Goal: Task Accomplishment & Management: Use online tool/utility

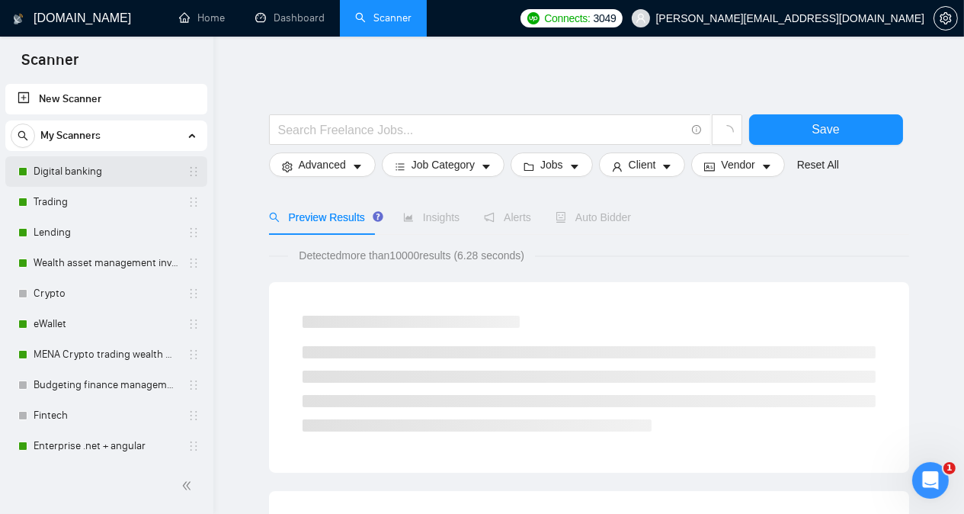
click at [136, 173] on link "Digital banking" at bounding box center [106, 171] width 145 height 30
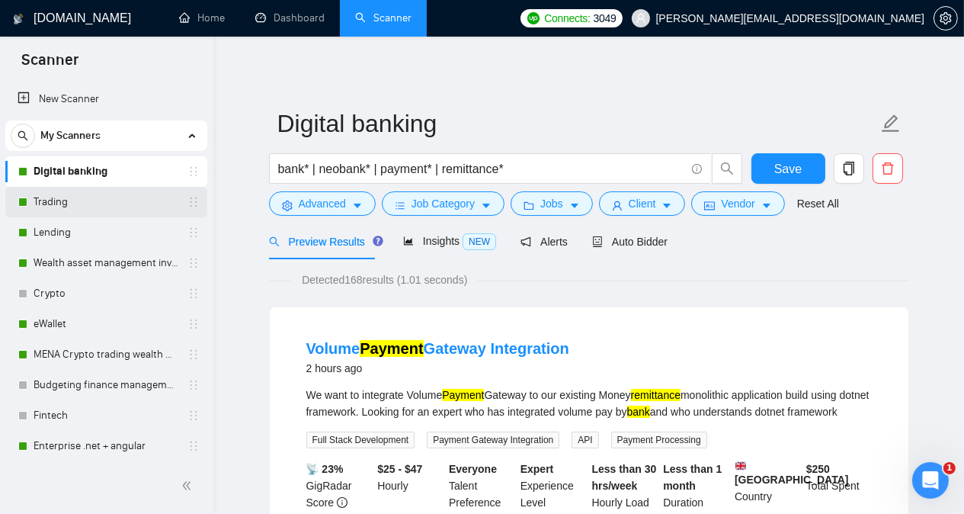
click at [113, 203] on link "Trading" at bounding box center [106, 202] width 145 height 30
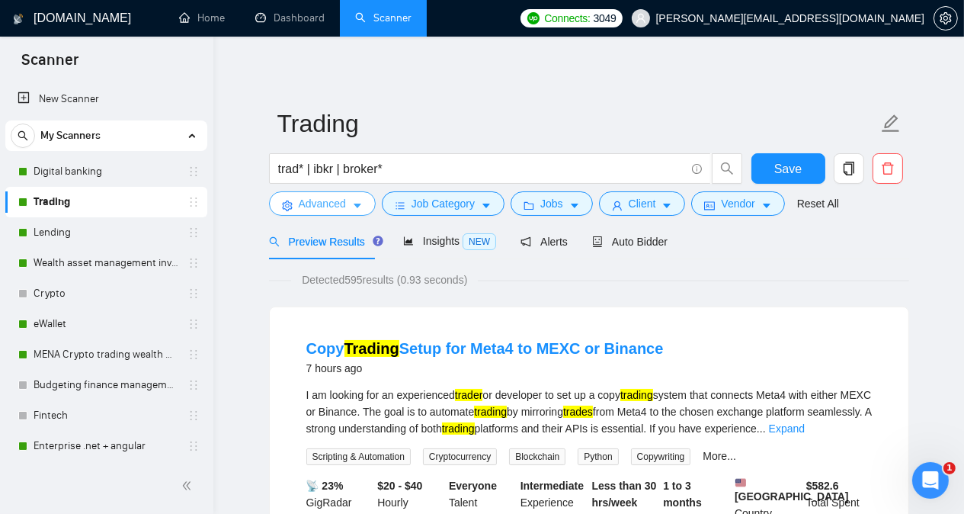
click at [330, 206] on span "Advanced" at bounding box center [322, 203] width 47 height 17
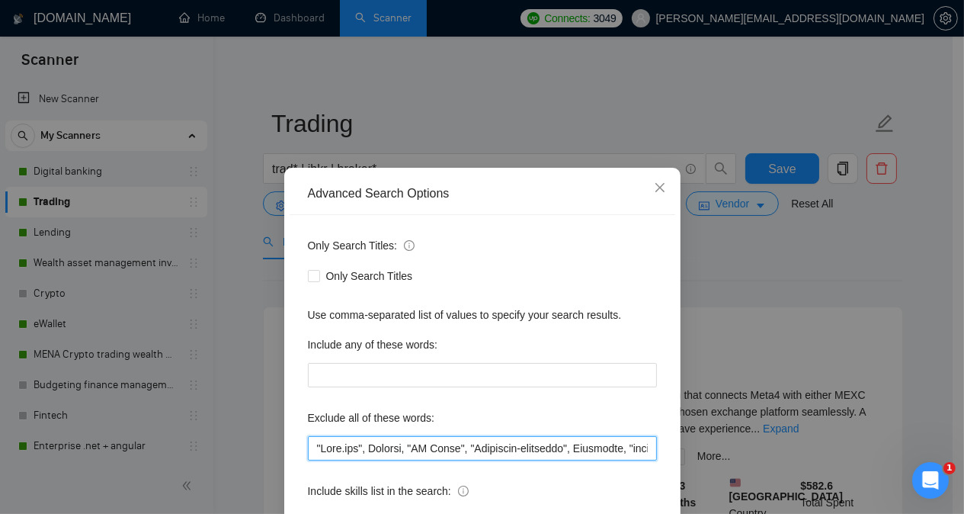
click at [309, 445] on input "text" at bounding box center [482, 448] width 349 height 24
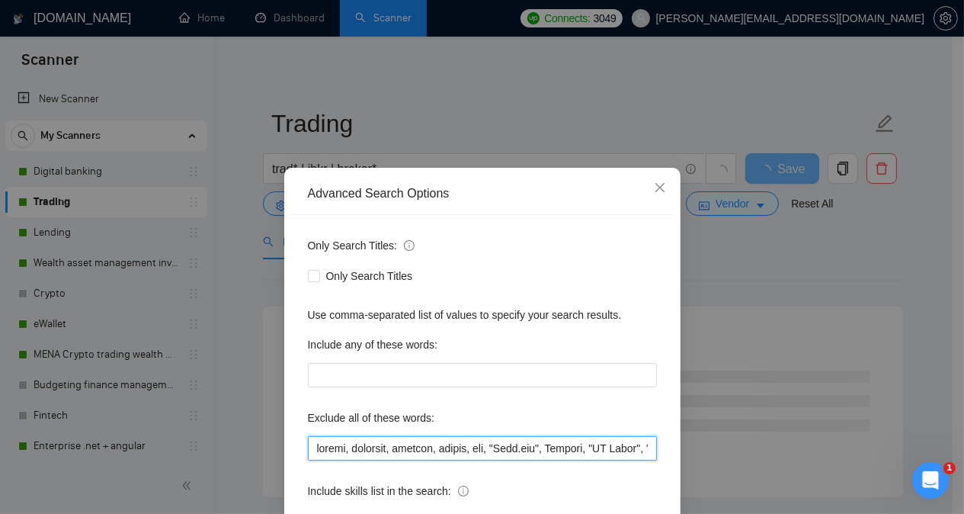
drag, startPoint x: 311, startPoint y: 450, endPoint x: 491, endPoint y: 449, distance: 179.8
click at [491, 449] on input "text" at bounding box center [482, 448] width 349 height 24
click at [459, 455] on input "text" at bounding box center [482, 448] width 349 height 24
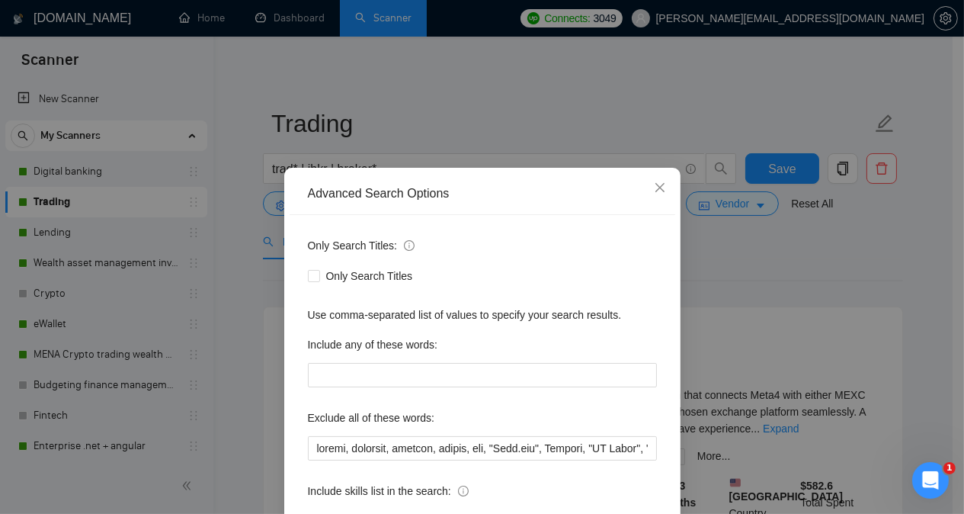
scroll to position [120, 0]
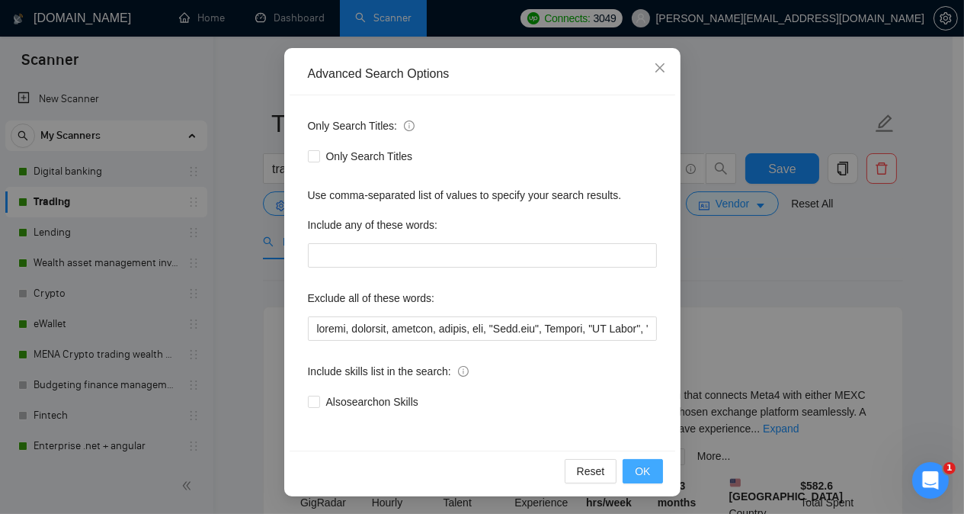
click at [641, 465] on span "OK" at bounding box center [642, 470] width 15 height 17
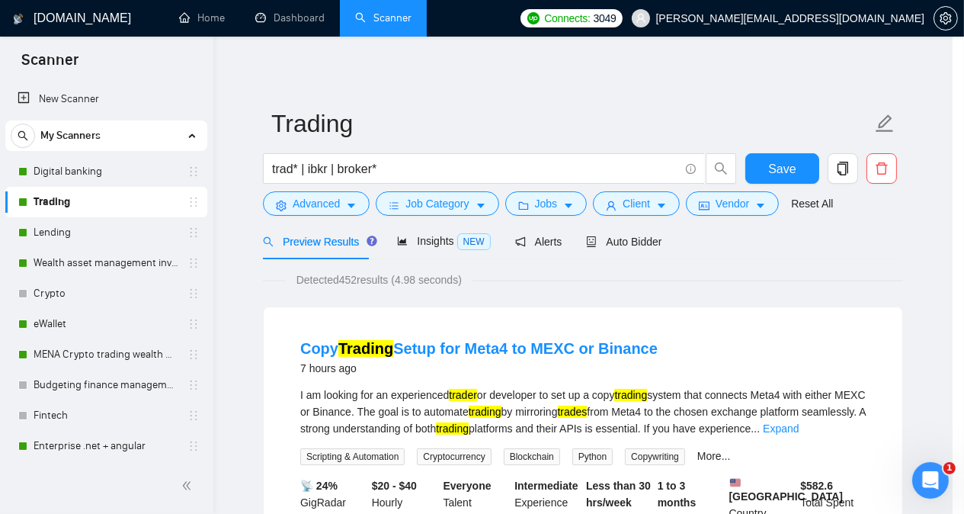
scroll to position [43, 0]
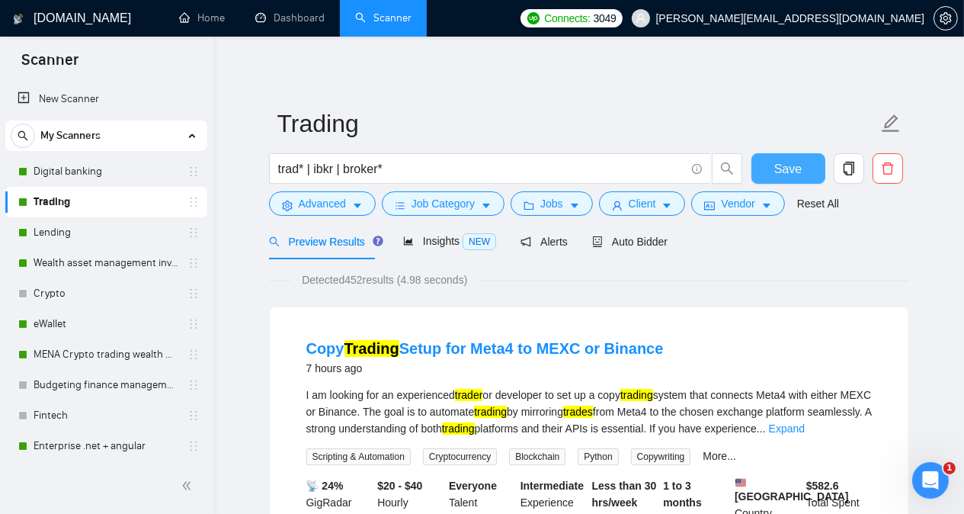
click at [773, 163] on button "Save" at bounding box center [788, 168] width 74 height 30
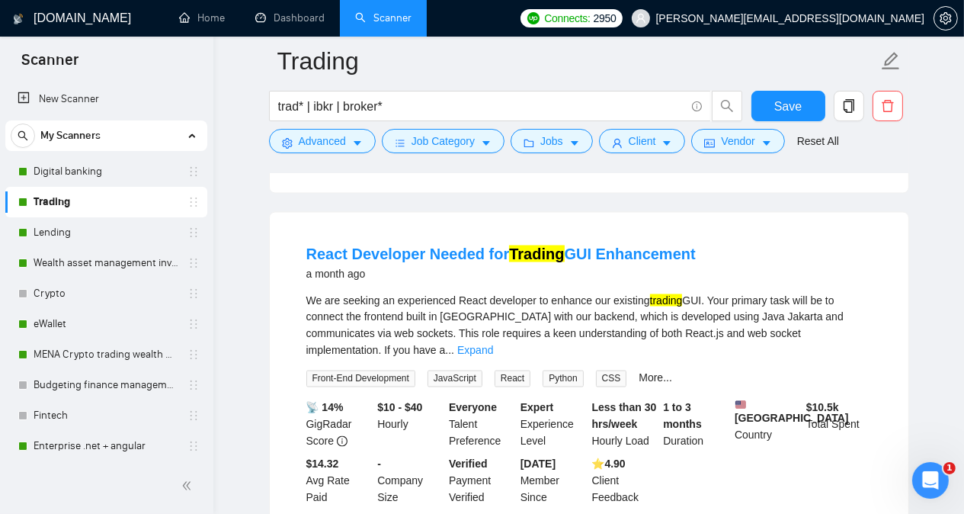
scroll to position [3233, 0]
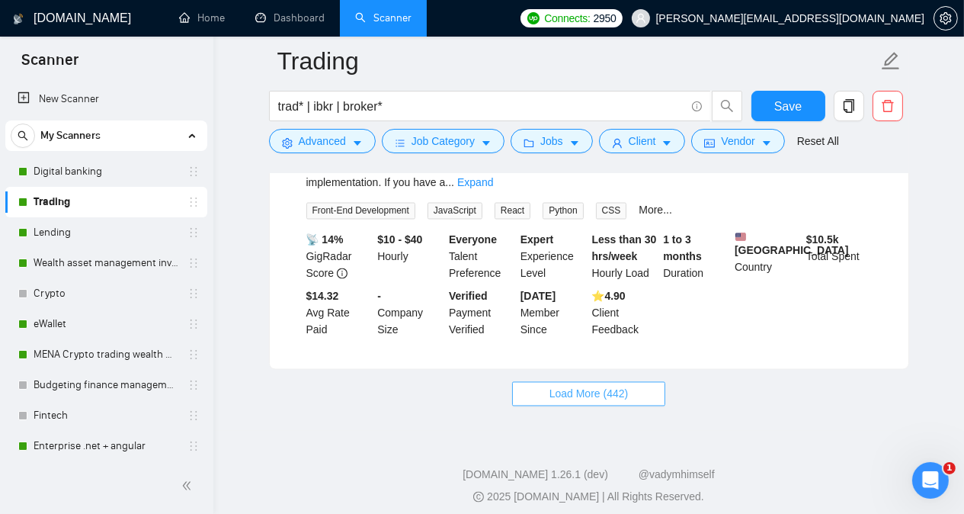
click at [603, 393] on button "Load More (442)" at bounding box center [589, 394] width 154 height 24
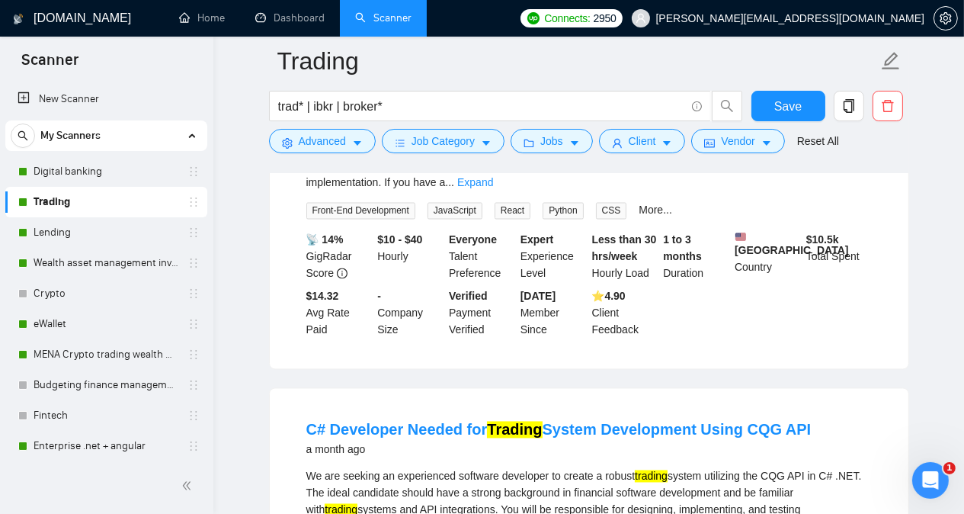
click at [256, 392] on main "Trading trad* | ibkr | broker* Save Advanced Job Category Jobs Client Vendor Re…" at bounding box center [589, 295] width 702 height 6935
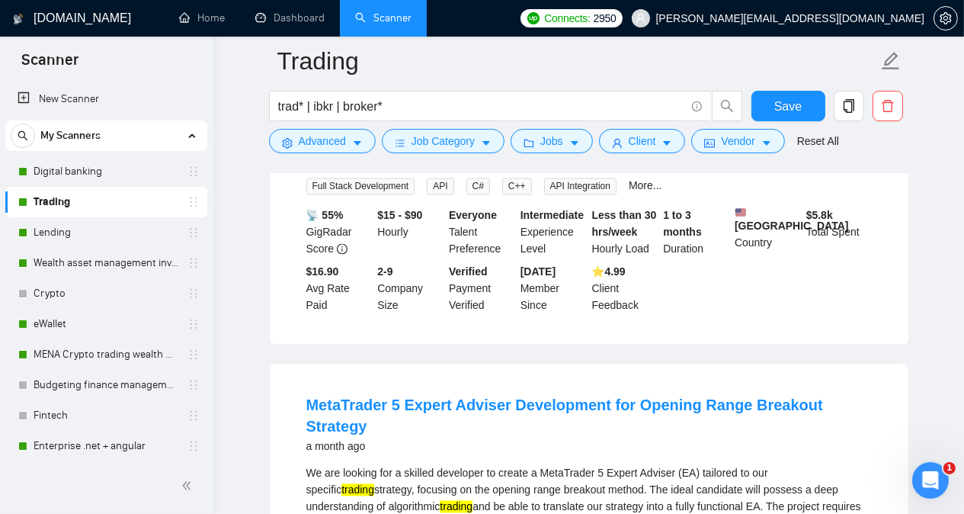
scroll to position [3659, 0]
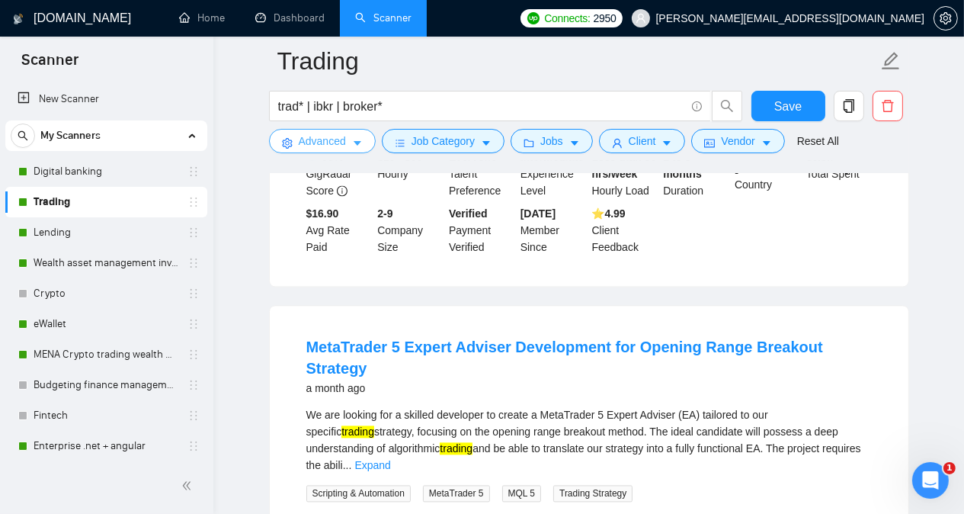
click at [329, 145] on span "Advanced" at bounding box center [322, 141] width 47 height 17
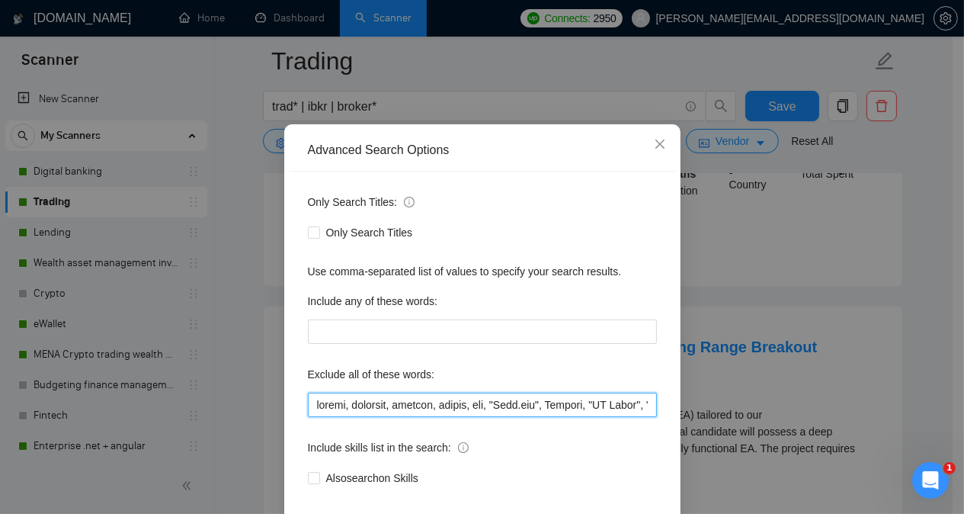
click at [312, 417] on input "text" at bounding box center [482, 404] width 349 height 24
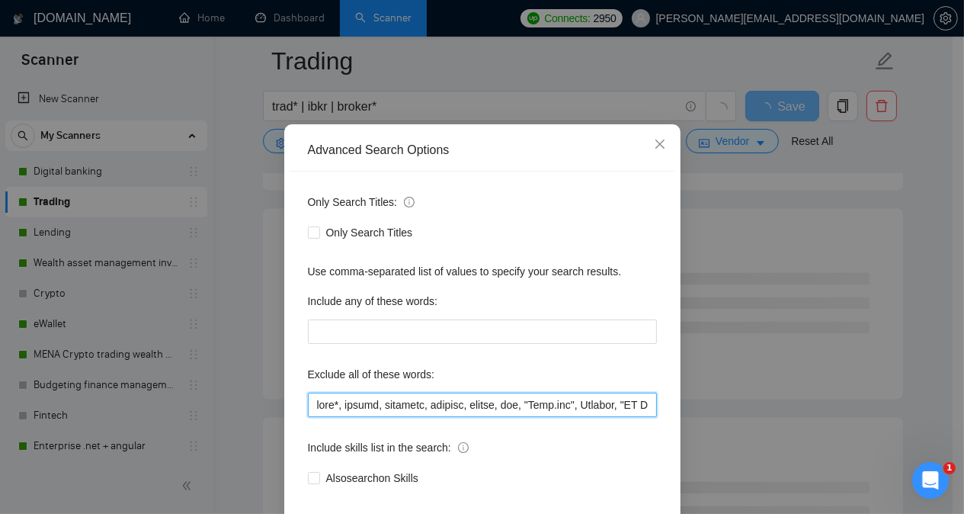
drag, startPoint x: 311, startPoint y: 447, endPoint x: 524, endPoint y: 446, distance: 213.3
click at [524, 417] on input "text" at bounding box center [482, 404] width 349 height 24
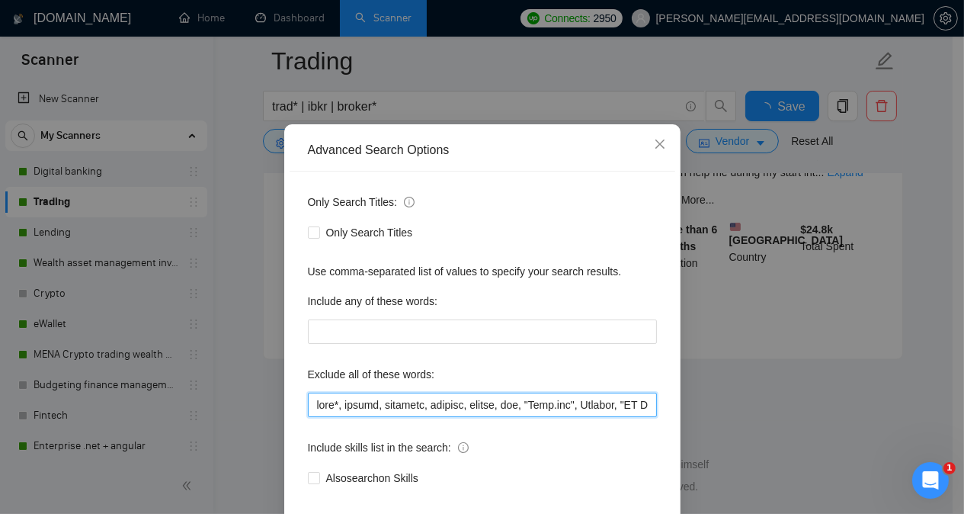
scroll to position [3254, 0]
click at [529, 417] on input "text" at bounding box center [482, 404] width 349 height 24
type input "meta*, solana, telegram, discord, kucoin, bot, "[DOMAIN_NAME]", Chatbot, "AI Ag…"
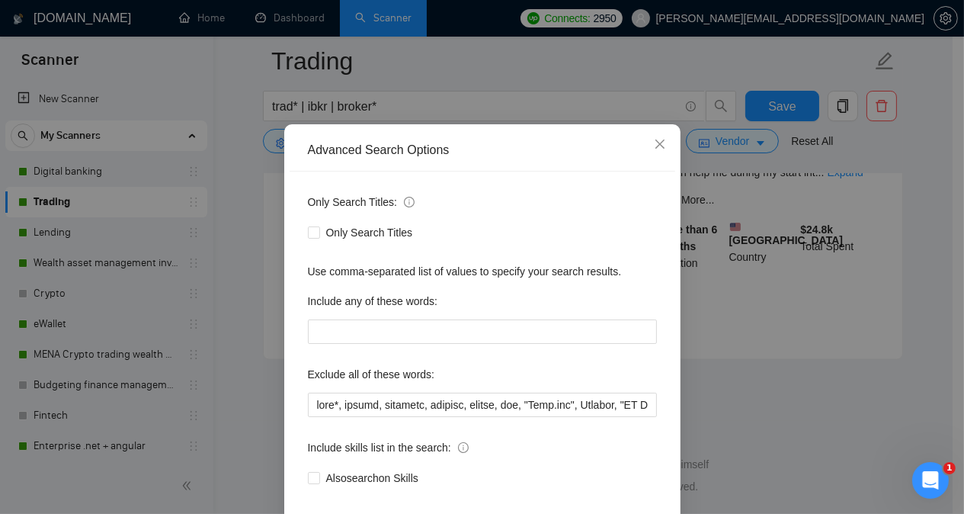
scroll to position [120, 0]
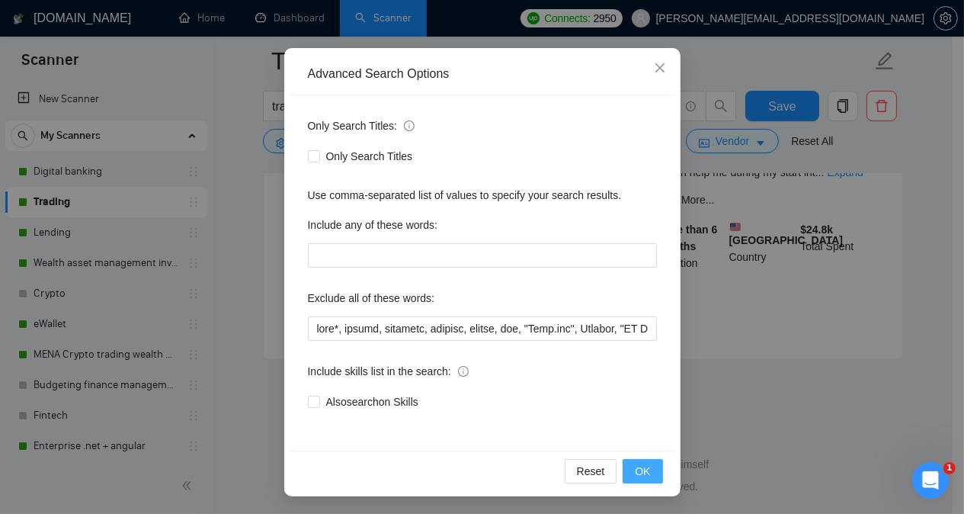
click at [635, 472] on span "OK" at bounding box center [642, 470] width 15 height 17
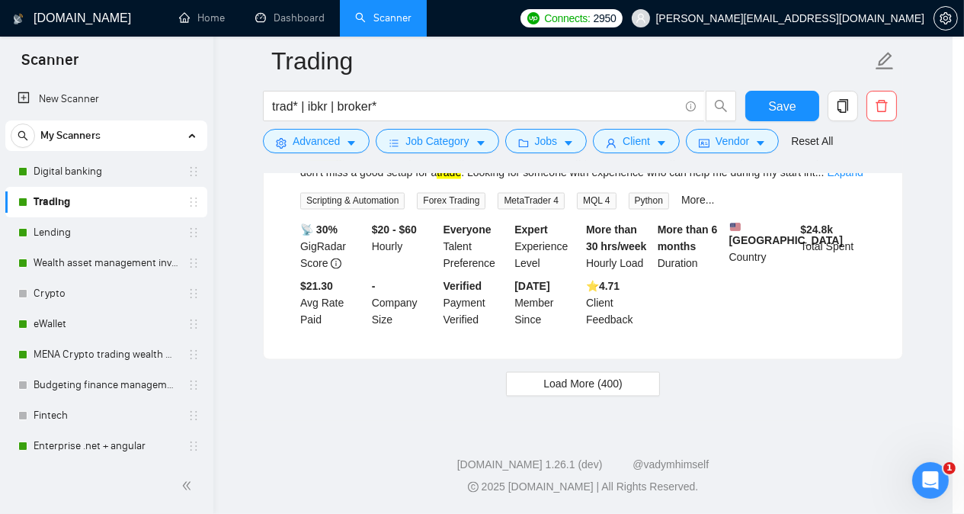
scroll to position [43, 0]
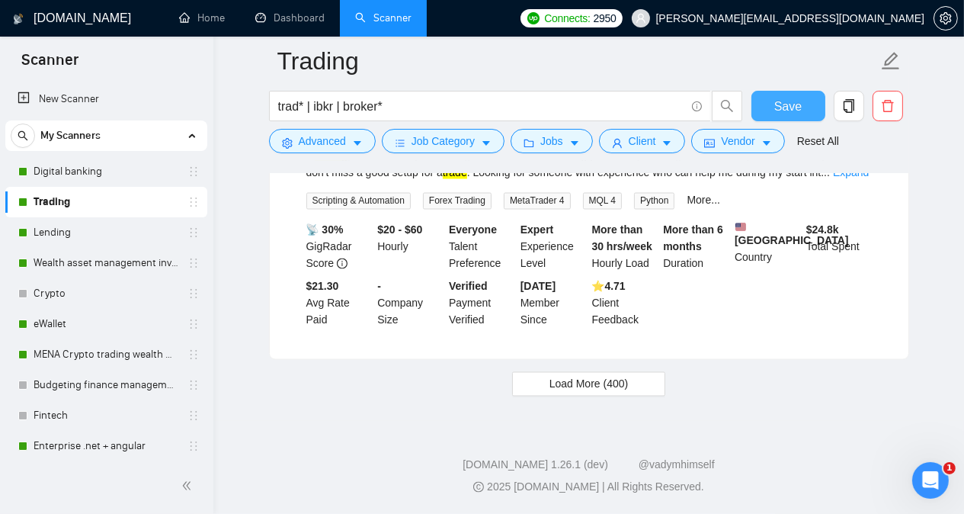
click at [782, 111] on span "Save" at bounding box center [787, 106] width 27 height 19
click at [85, 351] on link "MENA Crypto trading wealth manag" at bounding box center [106, 354] width 145 height 30
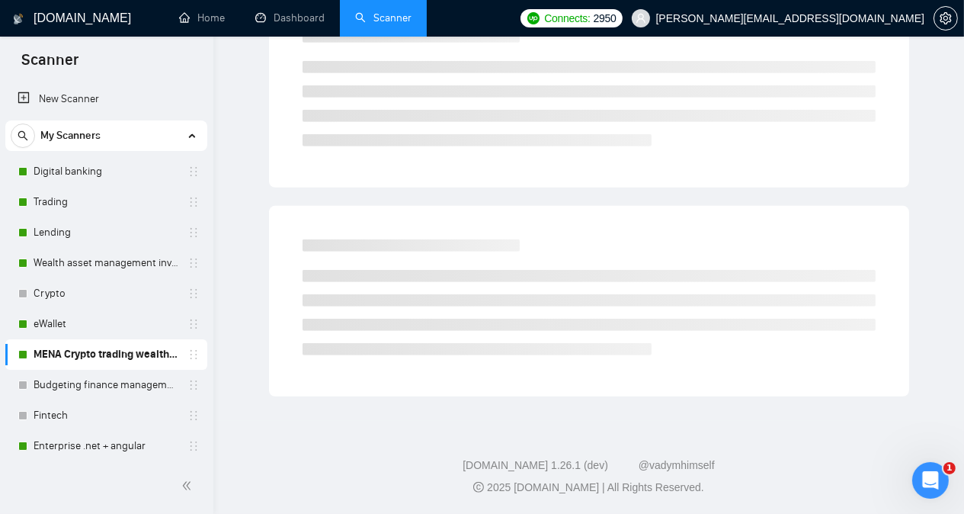
scroll to position [42, 0]
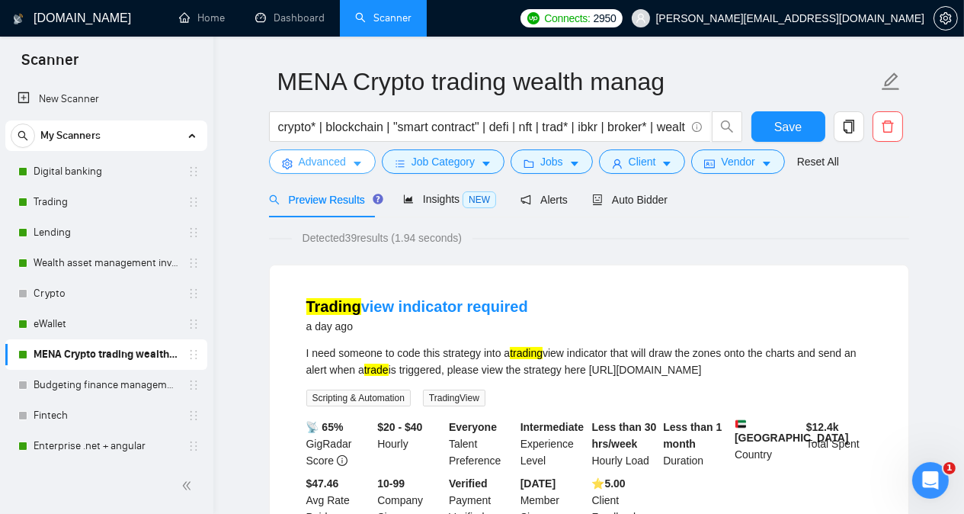
click at [311, 167] on span "Advanced" at bounding box center [322, 161] width 47 height 17
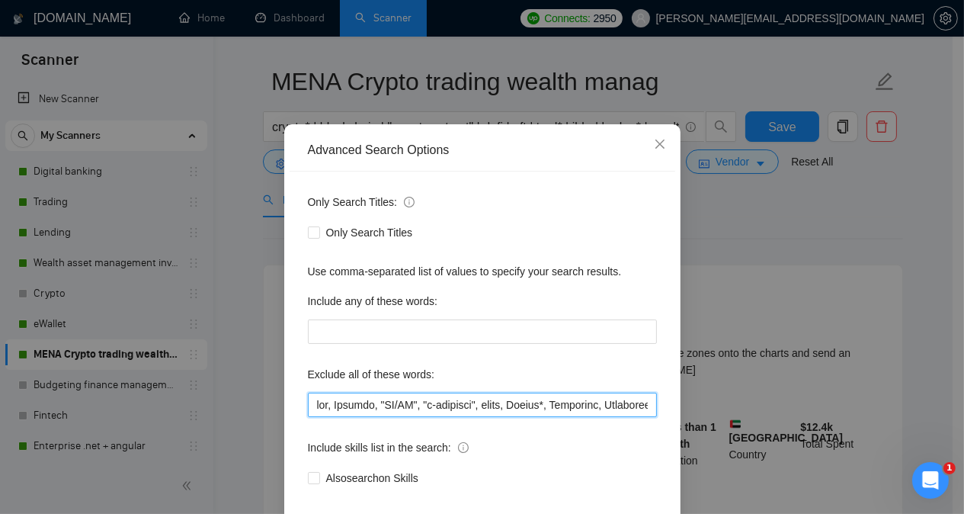
click at [312, 417] on input "text" at bounding box center [482, 404] width 349 height 24
paste input "meta*, [PERSON_NAME], telegram, discord, [PERSON_NAME], bot,"
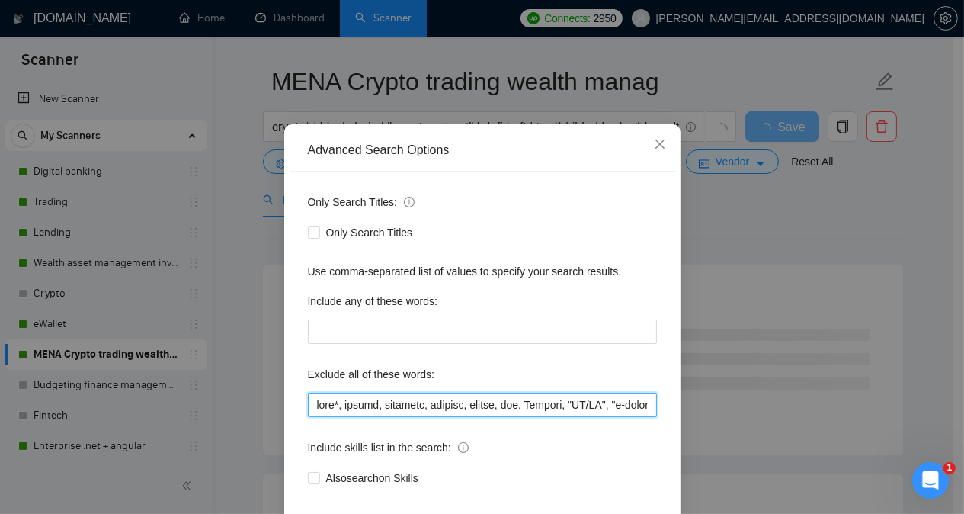
type input "meta*, solana, telegram, discord, kucoin, bot, Webflow, "UI/UX", "e-commerce", …"
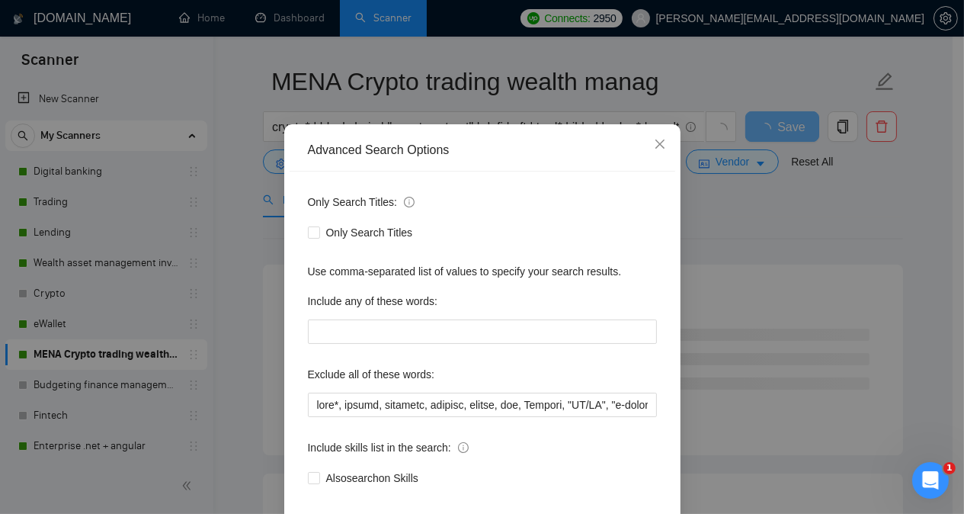
scroll to position [120, 0]
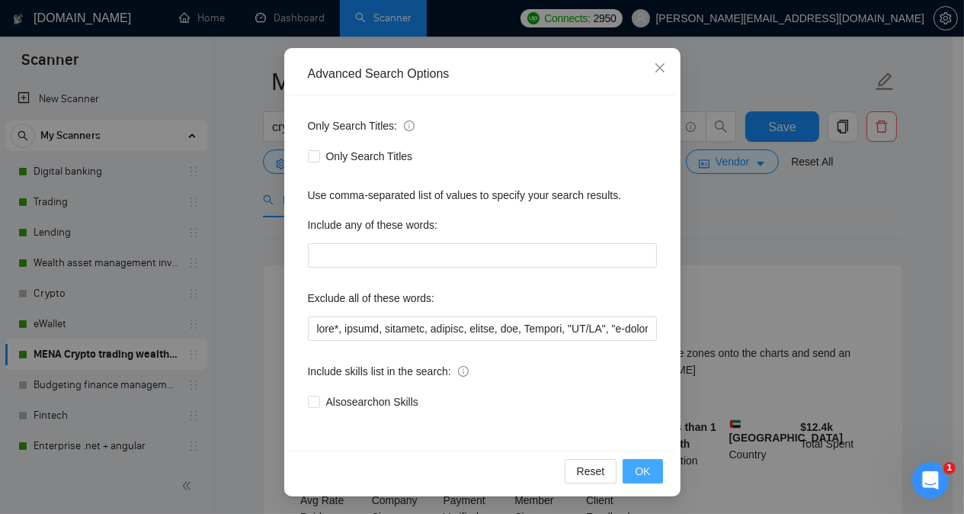
click at [635, 472] on span "OK" at bounding box center [642, 470] width 15 height 17
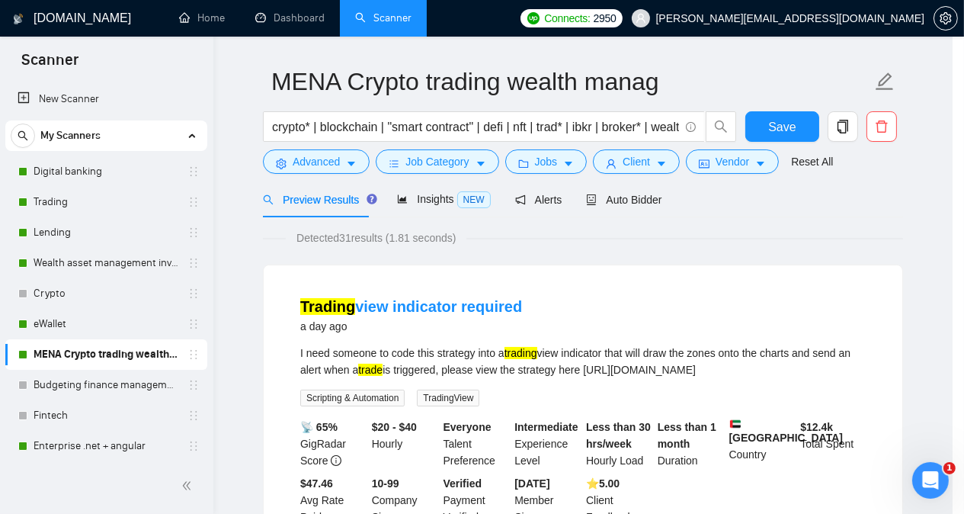
scroll to position [43, 0]
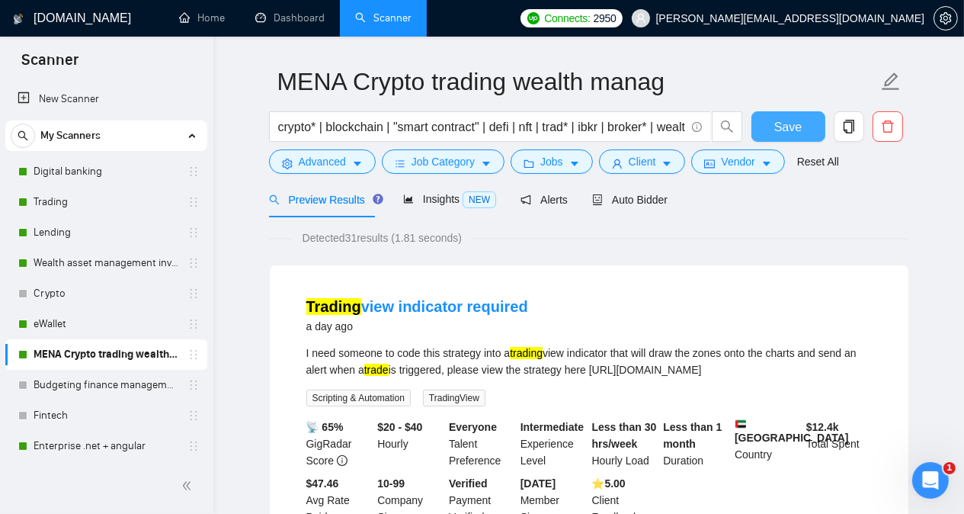
click at [782, 126] on span "Save" at bounding box center [787, 126] width 27 height 19
click at [92, 294] on link "Crypto" at bounding box center [106, 293] width 145 height 30
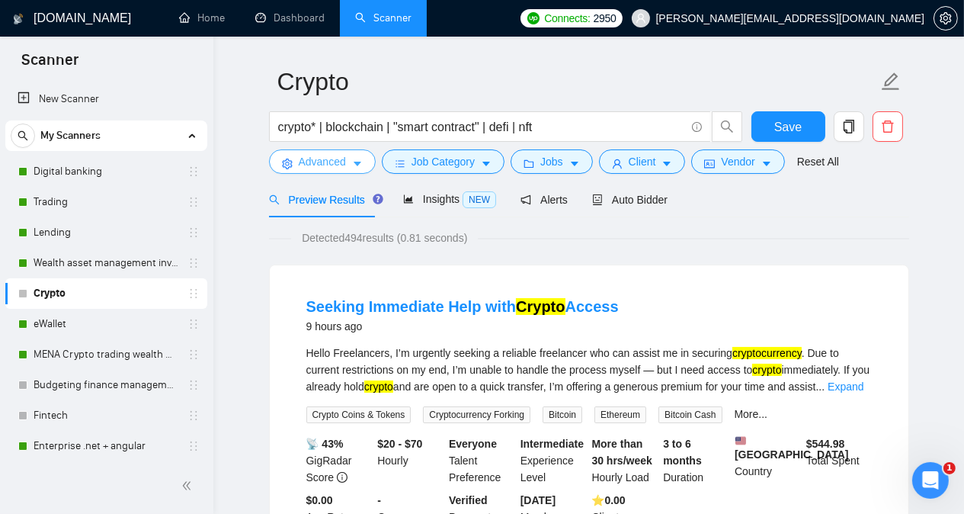
click at [303, 161] on span "Advanced" at bounding box center [322, 161] width 47 height 17
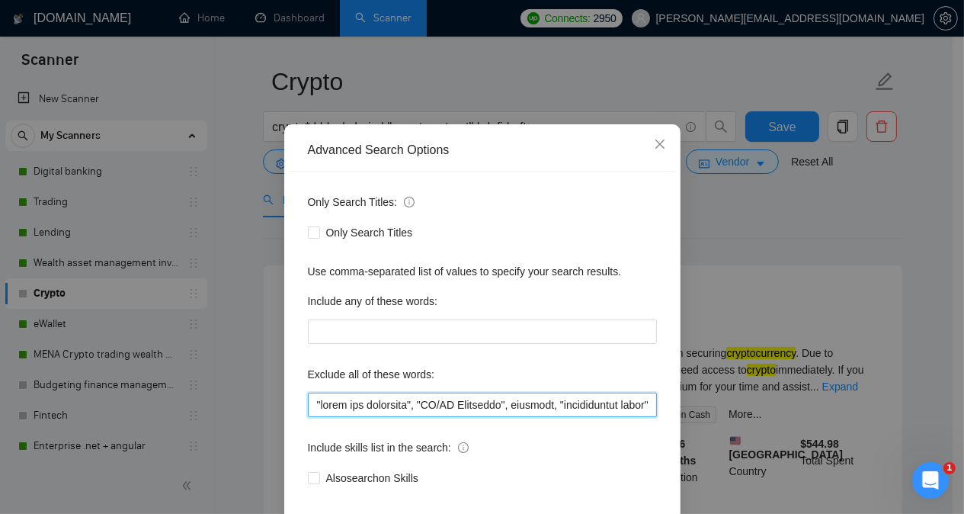
click at [308, 417] on input "text" at bounding box center [482, 404] width 349 height 24
type input "lor, ipsu, "dol2", sitametc, "adipi eli seddoeius", "TE/IN Utlaboree", dolorema…"
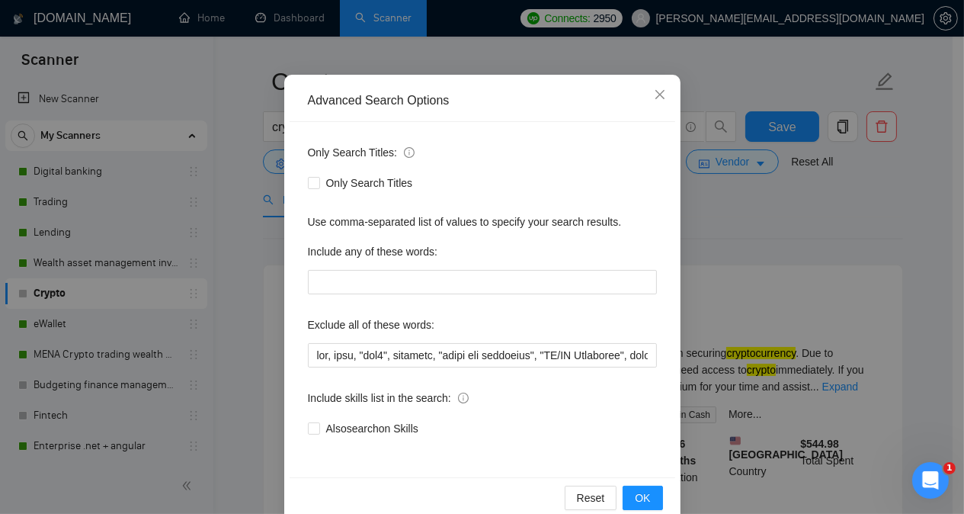
scroll to position [120, 0]
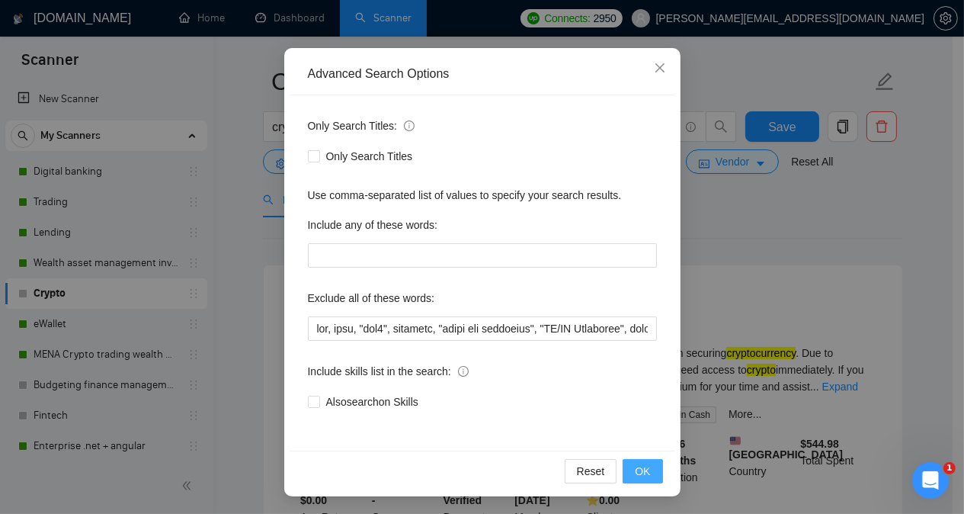
click at [638, 472] on span "OK" at bounding box center [642, 470] width 15 height 17
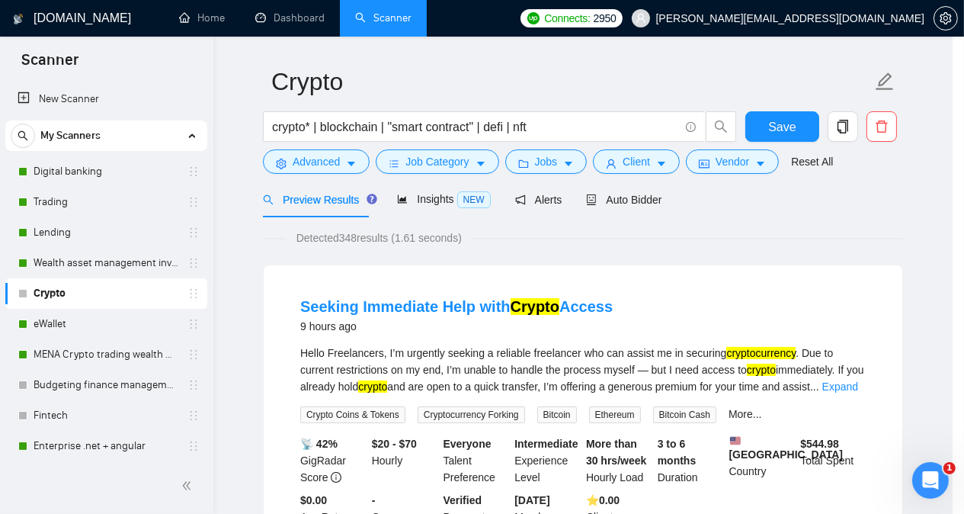
scroll to position [43, 0]
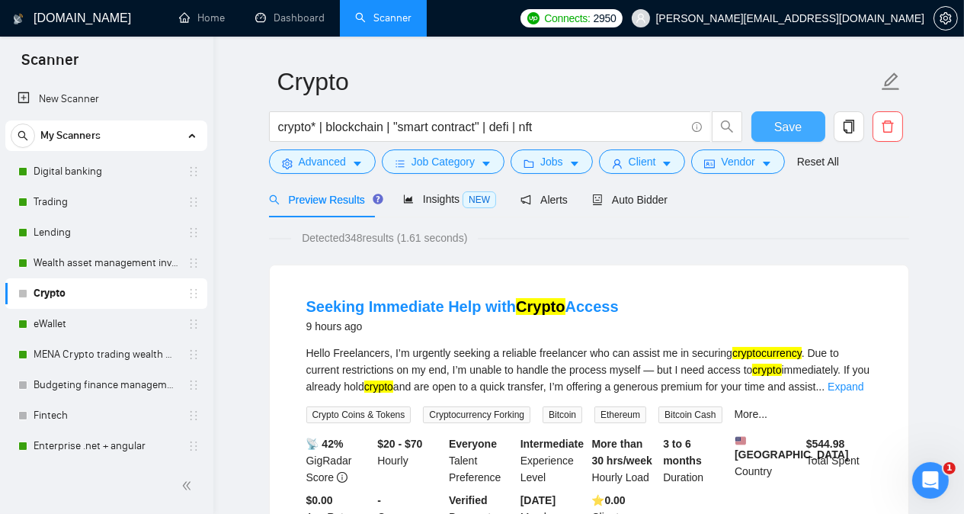
click at [779, 121] on span "Save" at bounding box center [787, 126] width 27 height 19
click at [76, 416] on link "Fintech" at bounding box center [106, 415] width 145 height 30
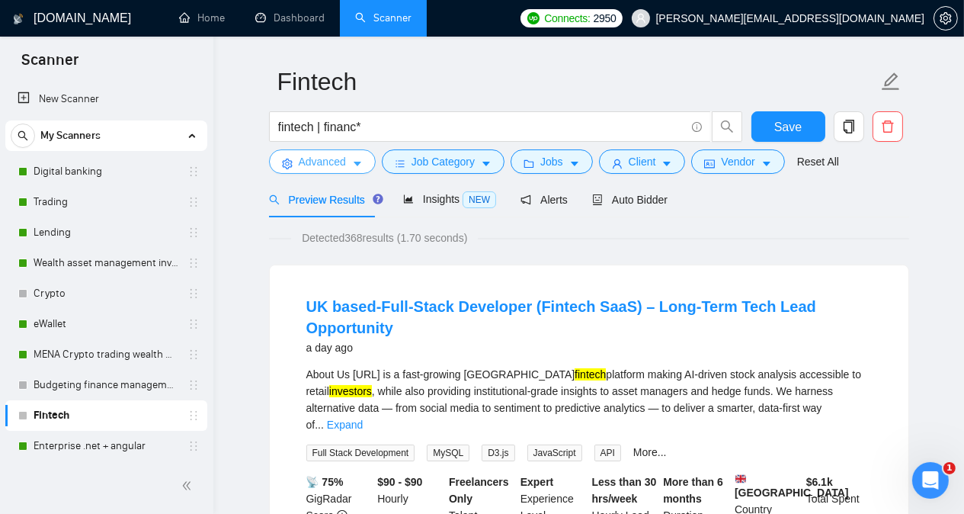
click at [303, 163] on span "Advanced" at bounding box center [322, 161] width 47 height 17
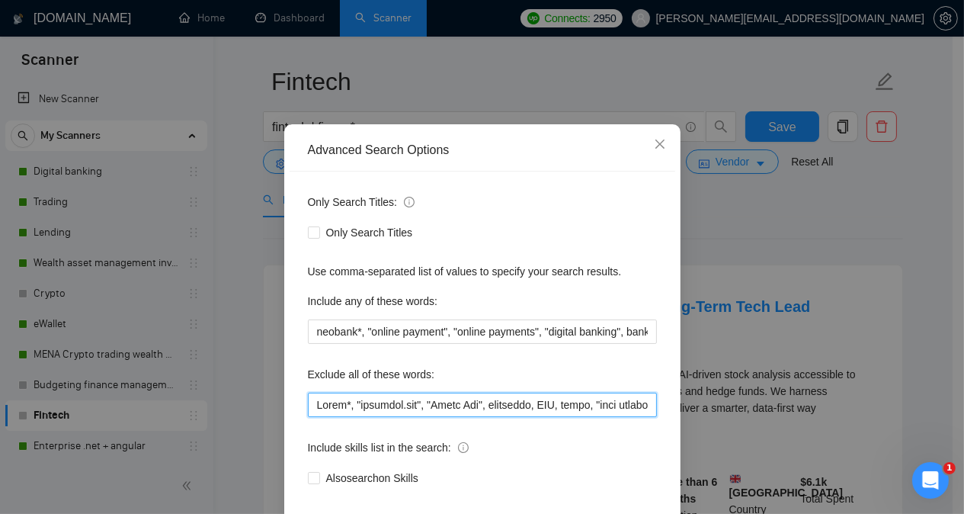
click at [312, 417] on input "text" at bounding box center [482, 404] width 349 height 24
drag, startPoint x: 312, startPoint y: 447, endPoint x: 313, endPoint y: 458, distance: 10.7
click at [313, 417] on input "text" at bounding box center [482, 404] width 349 height 24
click at [311, 417] on input "text" at bounding box center [482, 404] width 349 height 24
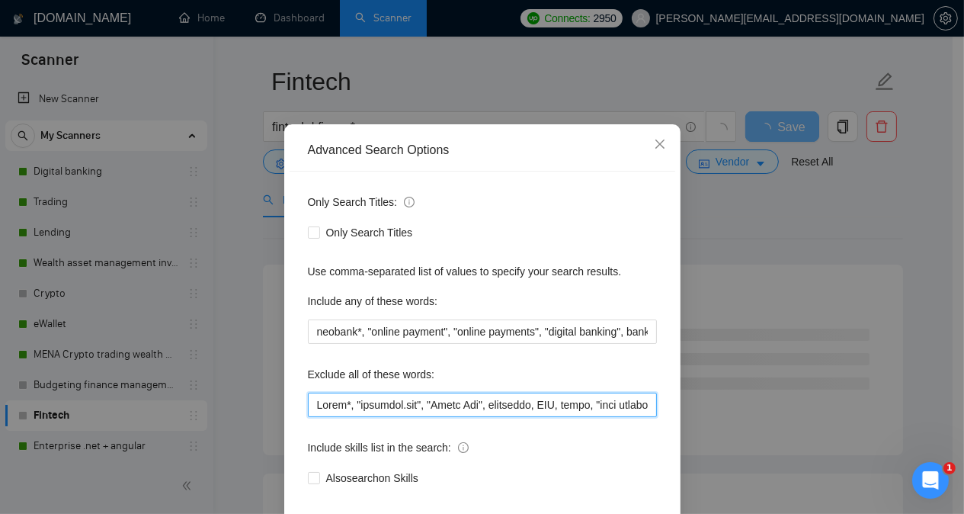
paste input "meta*, [PERSON_NAME], telegram, discord, [PERSON_NAME], bot,"
click at [565, 417] on input "text" at bounding box center [482, 404] width 349 height 24
click at [603, 417] on input "text" at bounding box center [482, 404] width 349 height 24
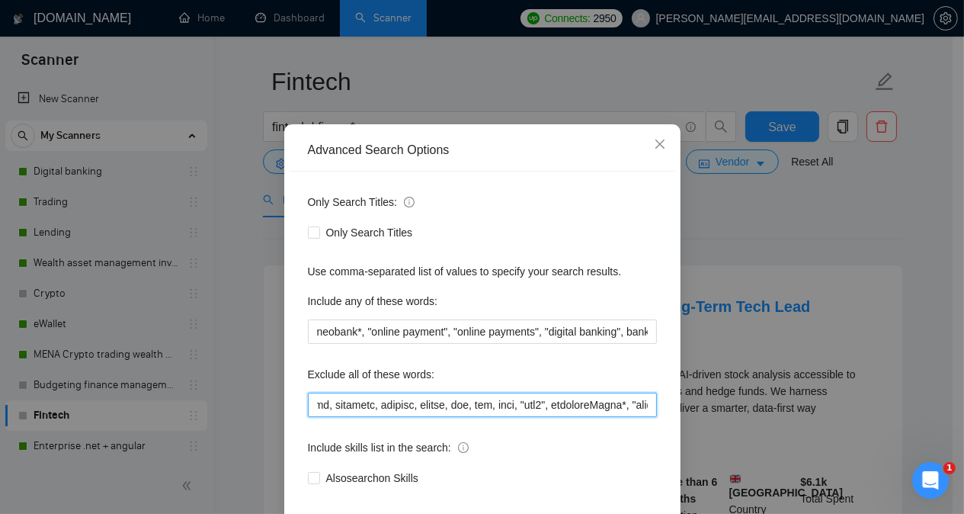
scroll to position [0, 73]
click at [576, 417] on input "text" at bounding box center [482, 404] width 349 height 24
type input "meta*, solana, telegram, discord, kucoin, bot, nft, defi, "web3", ethereum, Bub…"
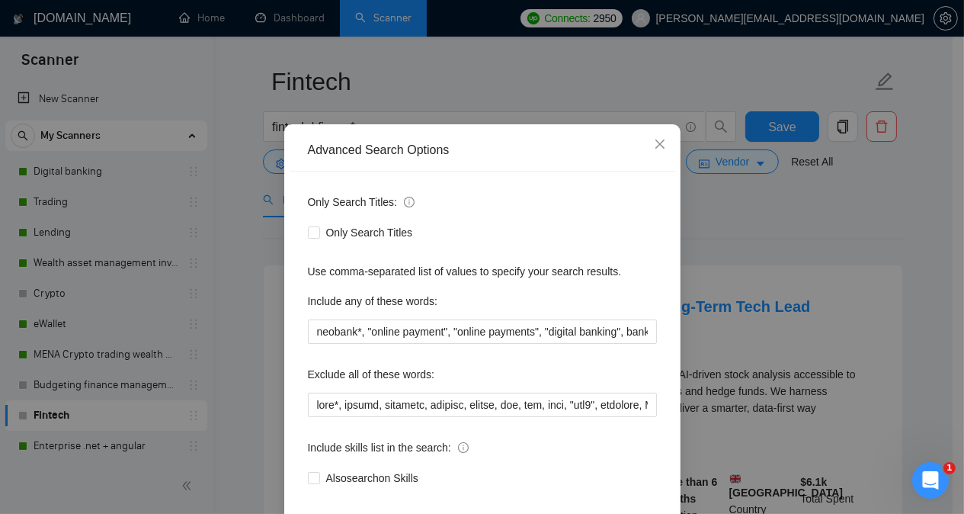
scroll to position [120, 0]
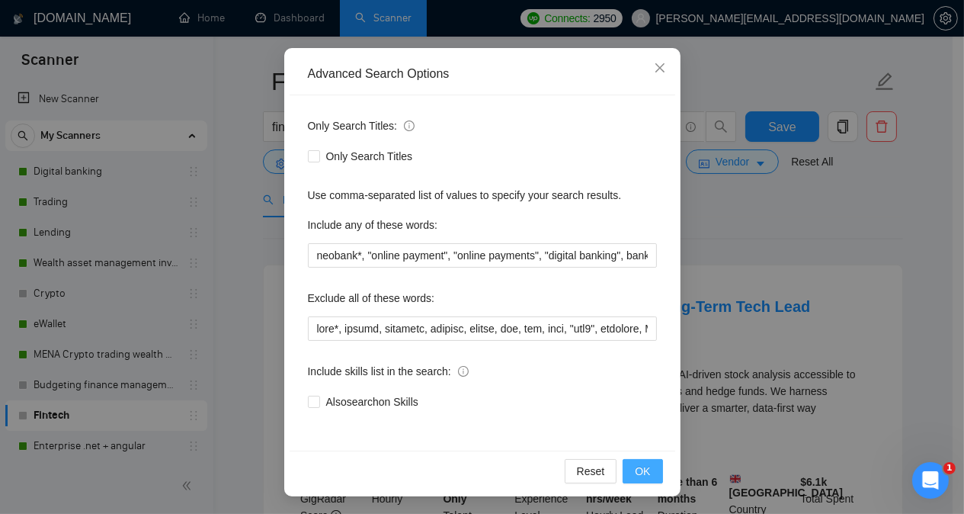
click at [635, 475] on span "OK" at bounding box center [642, 470] width 15 height 17
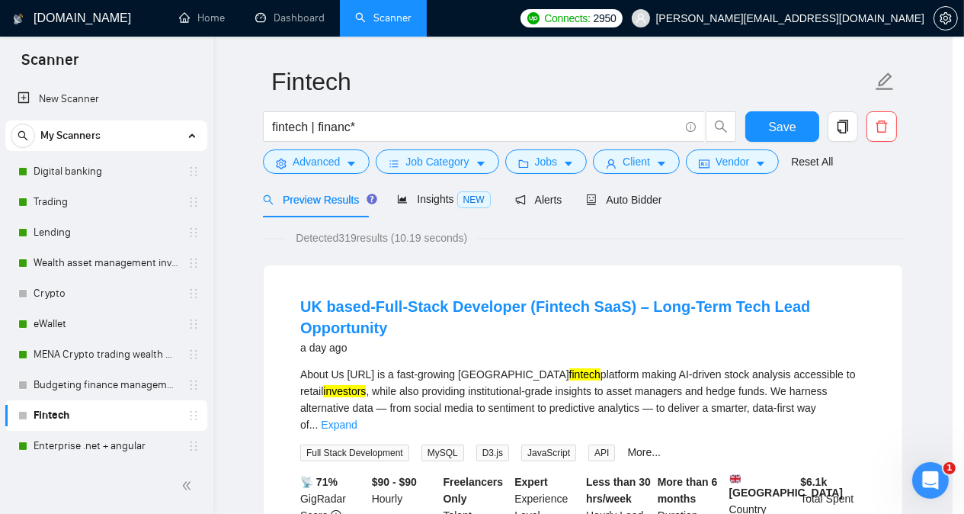
scroll to position [43, 0]
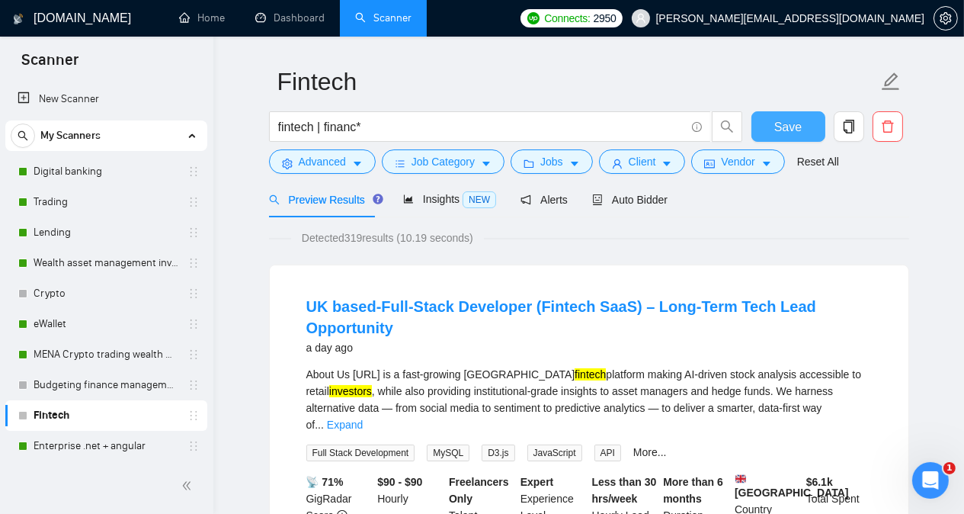
click at [805, 126] on button "Save" at bounding box center [788, 126] width 74 height 30
